Goal: Information Seeking & Learning: Learn about a topic

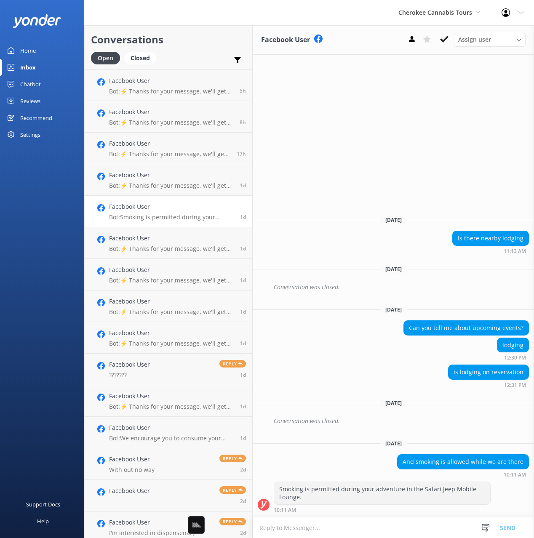
drag, startPoint x: 173, startPoint y: 35, endPoint x: 84, endPoint y: 68, distance: 94.4
click at [172, 35] on h2 "Conversations" at bounding box center [168, 40] width 155 height 16
drag, startPoint x: 37, startPoint y: 84, endPoint x: 70, endPoint y: 93, distance: 34.0
click at [37, 84] on div "Chatbot" at bounding box center [30, 84] width 21 height 17
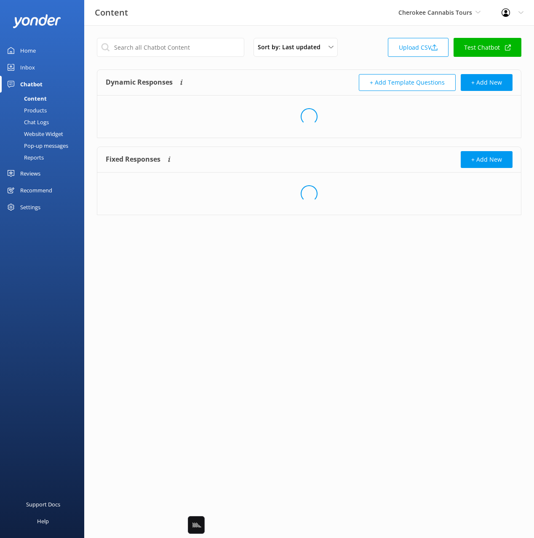
click at [306, 78] on div "Dynamic Responses Dynamic responses rely on the Large Language Model to create …" at bounding box center [207, 82] width 203 height 17
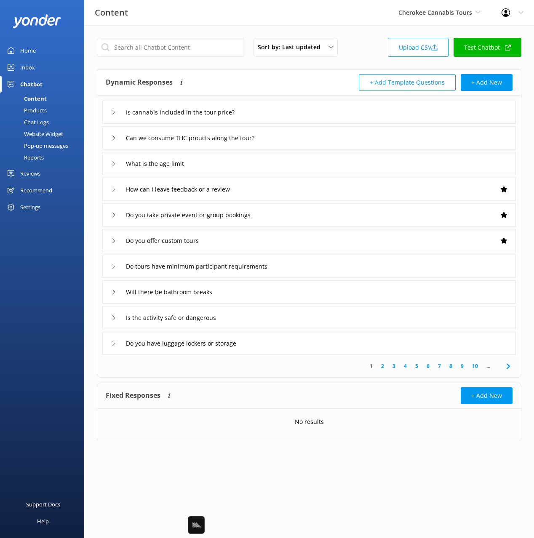
click at [314, 111] on div "Is cannabis included in the tour price?" at bounding box center [309, 112] width 414 height 23
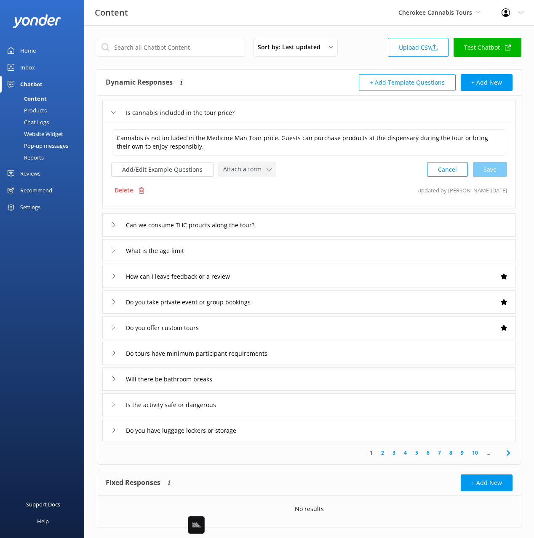
click at [262, 172] on span "Attach a form" at bounding box center [244, 169] width 43 height 9
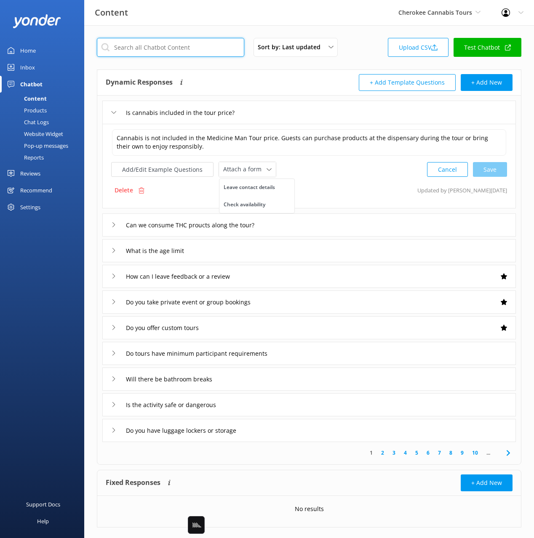
click at [191, 56] on input "text" at bounding box center [170, 47] width 147 height 19
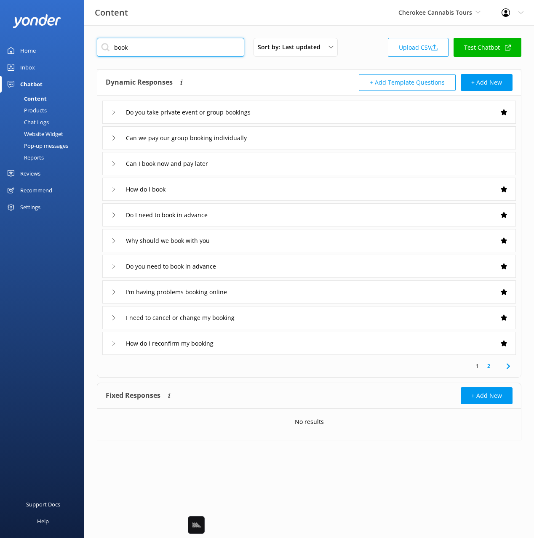
type input "book"
click at [231, 77] on div "Dynamic Responses Dynamic responses rely on the Large Language Model to create …" at bounding box center [207, 82] width 203 height 17
click at [504, 362] on icon at bounding box center [508, 366] width 10 height 10
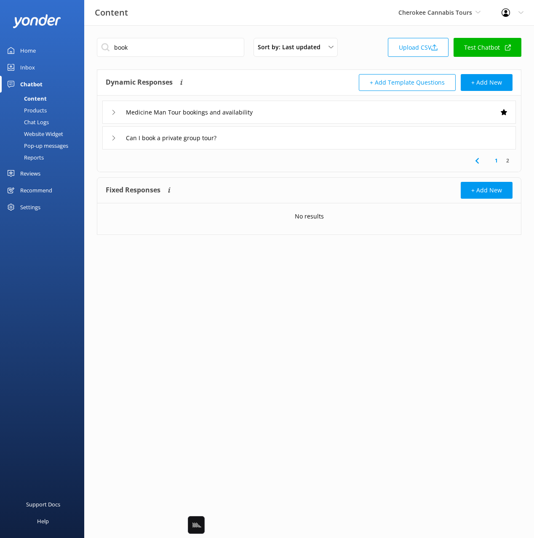
drag, startPoint x: 274, startPoint y: 78, endPoint x: 306, endPoint y: 106, distance: 43.0
click at [274, 78] on div "Dynamic Responses Dynamic responses rely on the Large Language Model to create …" at bounding box center [207, 82] width 203 height 17
click at [326, 111] on div "Medicine Man Tour bookings and availability" at bounding box center [309, 112] width 414 height 23
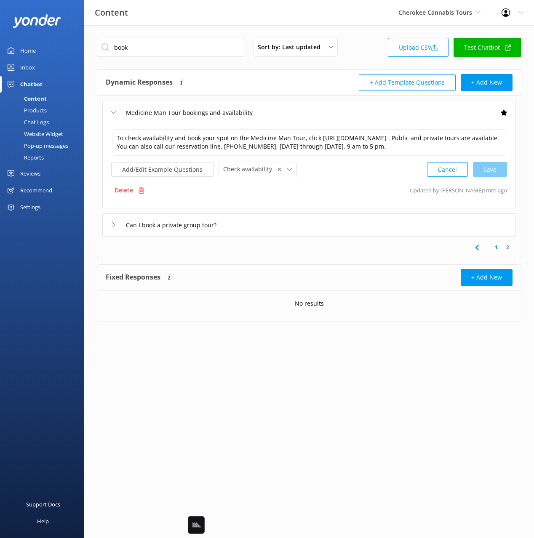
click at [329, 190] on div "To check availability and book your spot on the Medicine Man Tour, click [URL][…" at bounding box center [309, 166] width 414 height 85
